Goal: Task Accomplishment & Management: Manage account settings

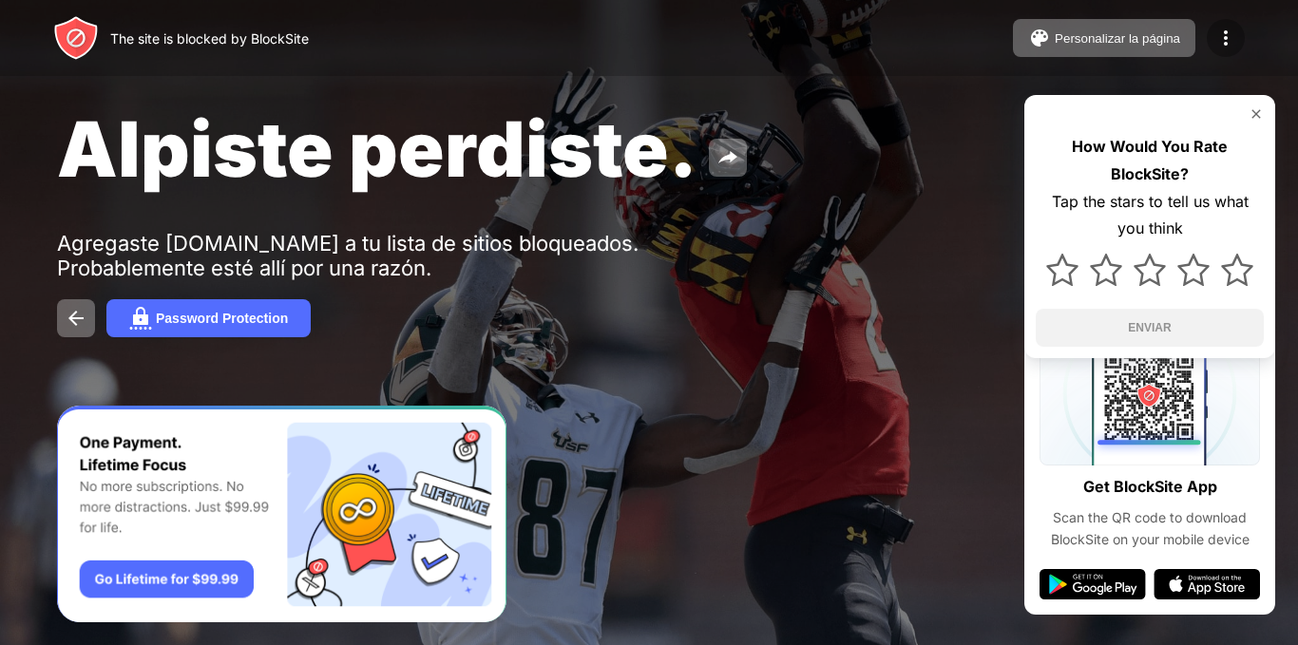
click at [1217, 29] on img at bounding box center [1226, 38] width 23 height 23
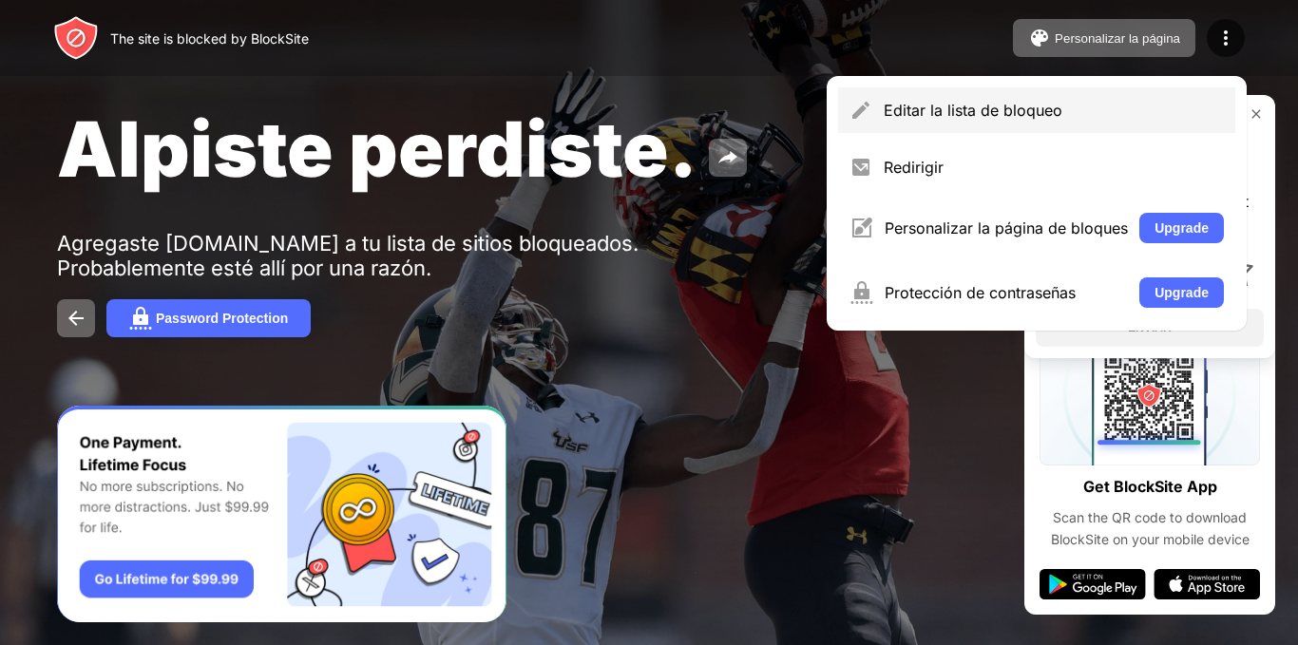
click at [1018, 115] on div "Editar la lista de bloqueo" at bounding box center [1054, 110] width 340 height 19
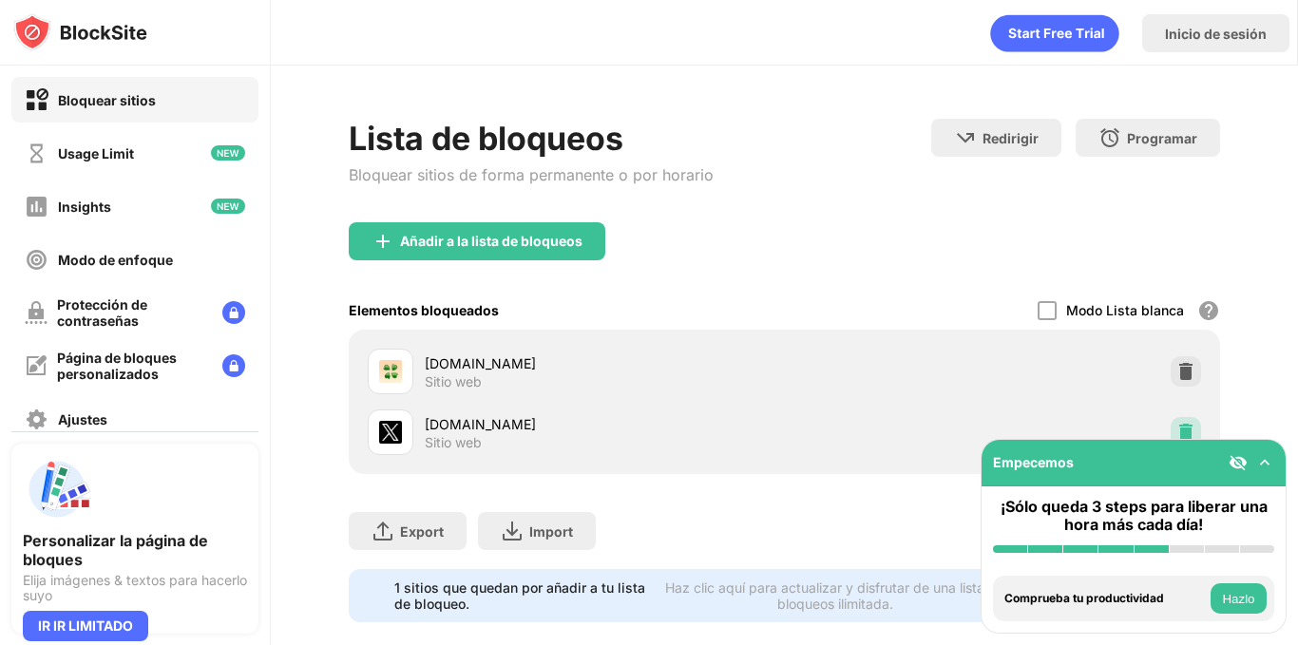
click at [1187, 430] on div at bounding box center [1186, 432] width 30 height 30
